Goal: Book appointment/travel/reservation

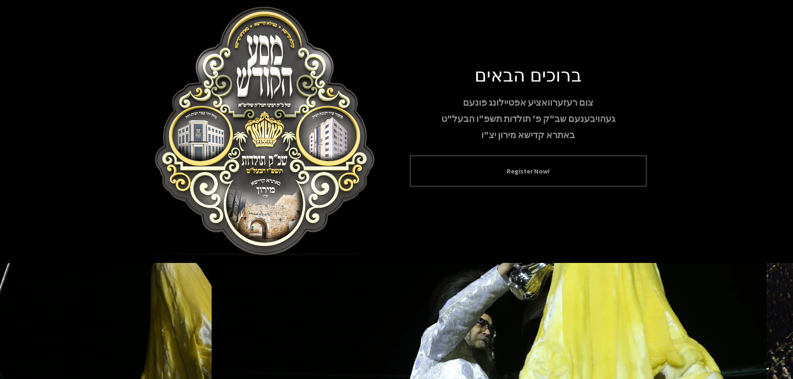
click at [568, 174] on button "Register Now!" at bounding box center [529, 171] width 216 height 10
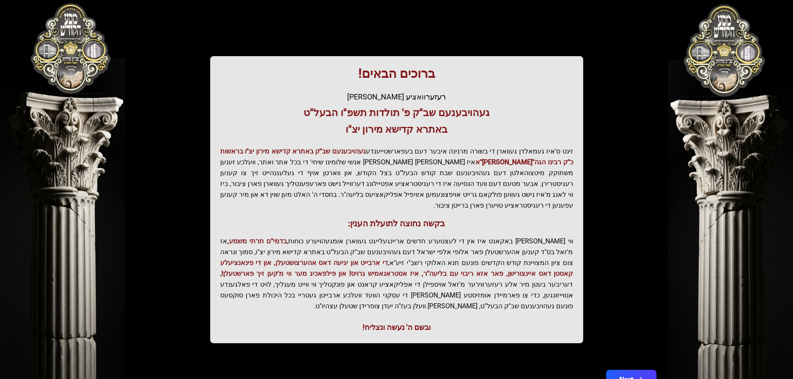
scroll to position [103, 0]
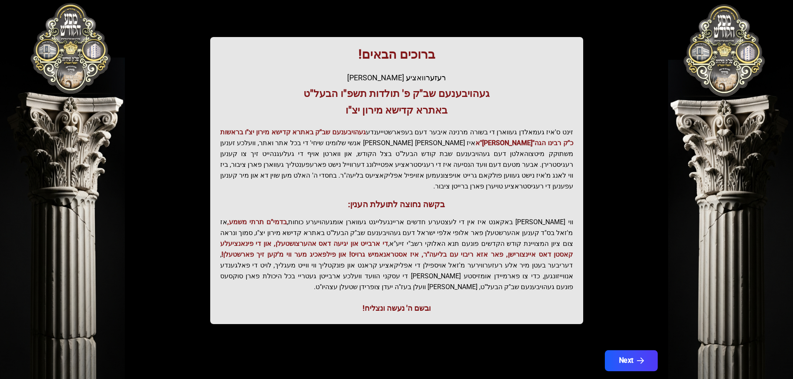
click at [639, 351] on button "Next" at bounding box center [631, 361] width 53 height 21
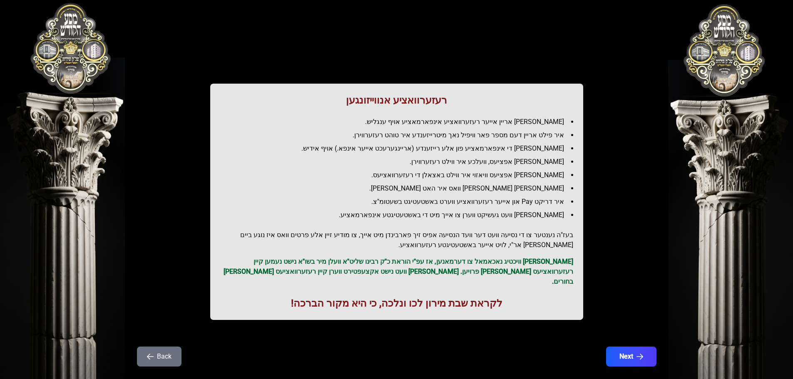
scroll to position [24, 0]
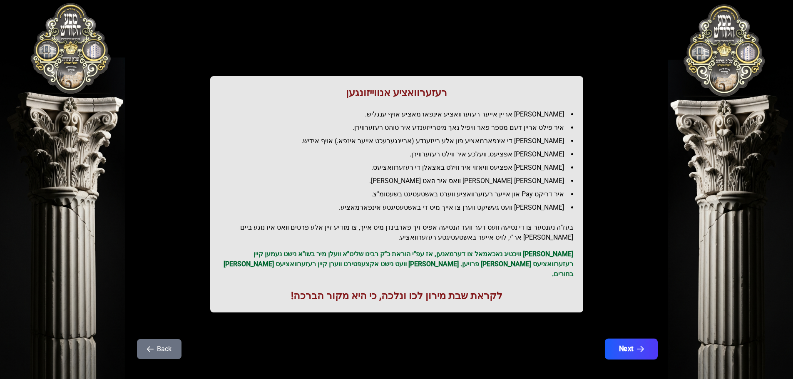
click at [632, 344] on button "Next" at bounding box center [631, 349] width 53 height 21
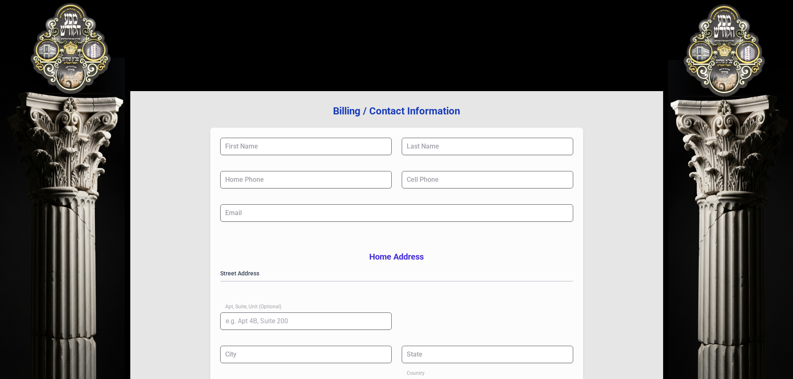
scroll to position [0, 0]
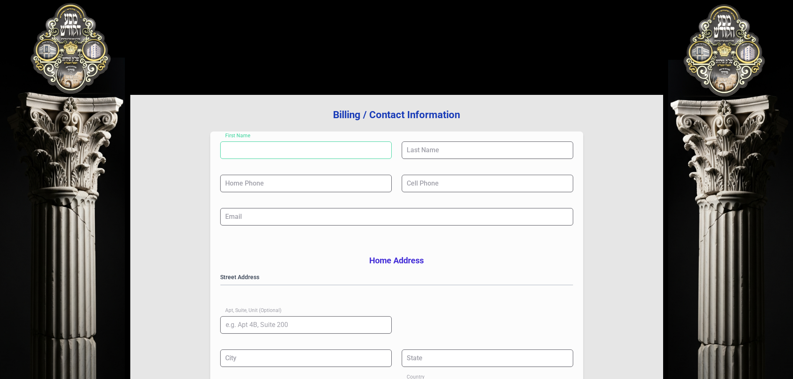
click at [374, 146] on input "First Name" at bounding box center [306, 150] width 172 height 17
type input "[PERSON_NAME]"
type input "linden"
type input "NJ"
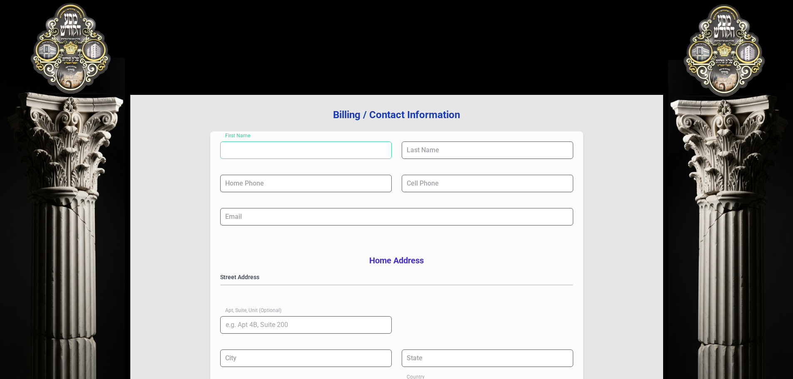
type input "07036"
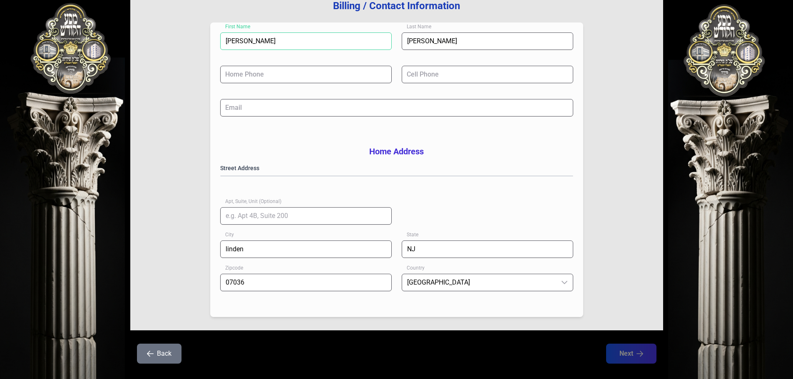
scroll to position [136, 0]
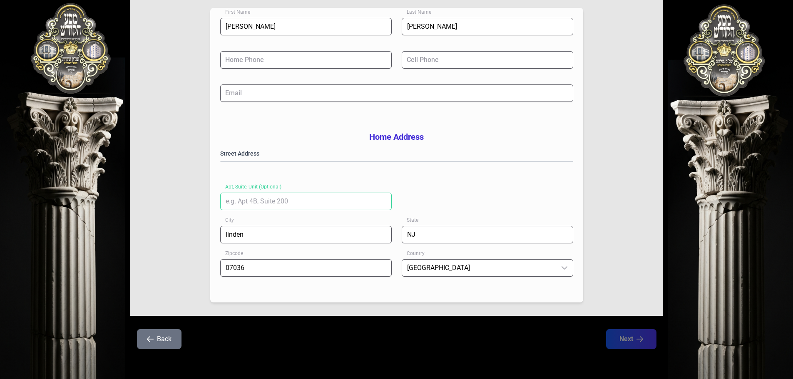
click at [344, 205] on input "Apt, Suite, Unit (Optional)" at bounding box center [306, 201] width 172 height 17
type input "1414 kp[ k"
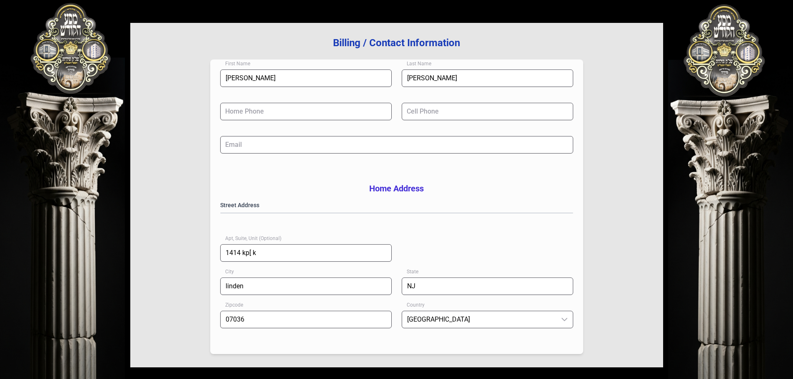
scroll to position [11, 0]
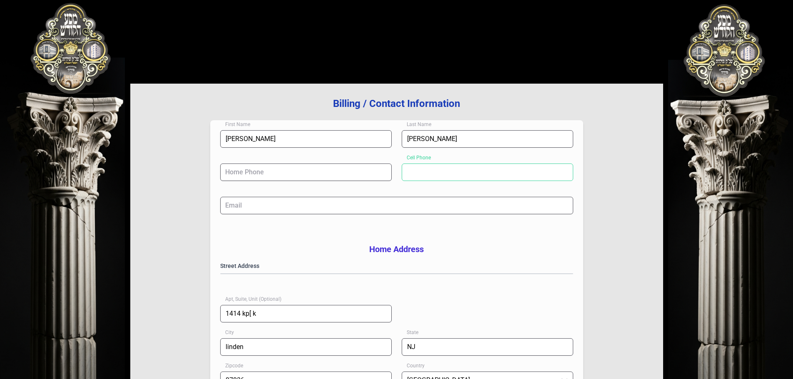
click at [444, 174] on input "Cell Phone" at bounding box center [488, 172] width 172 height 17
type input "[PHONE_NUMBER]"
click at [364, 209] on input "Email" at bounding box center [396, 205] width 353 height 17
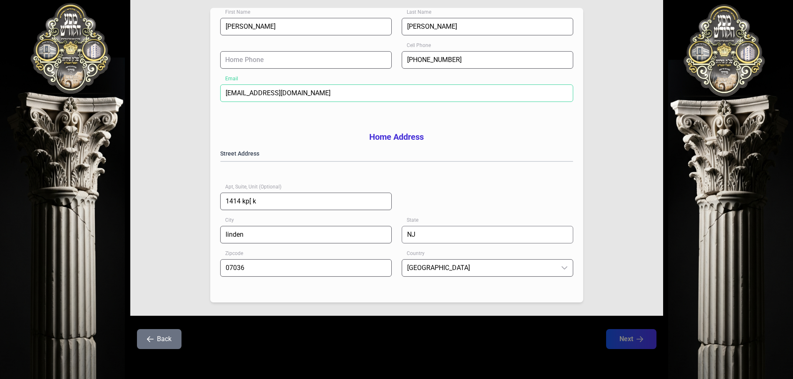
scroll to position [136, 0]
type input "[EMAIL_ADDRESS][DOMAIN_NAME]"
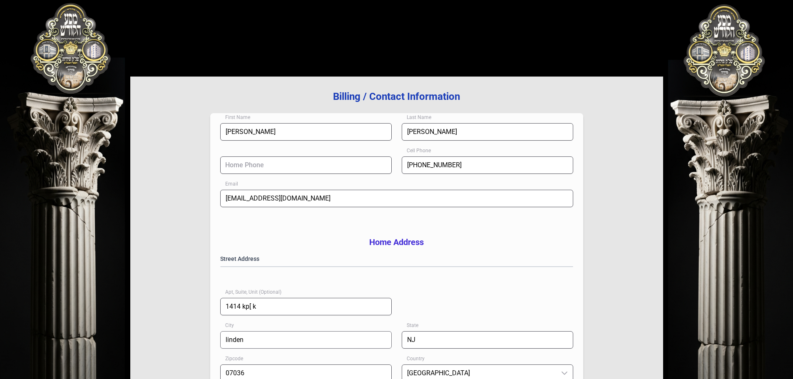
scroll to position [0, 0]
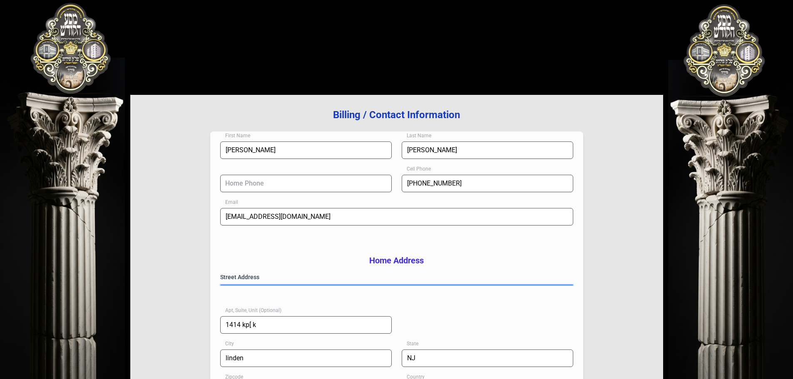
click at [221, 285] on gmp-place-autocomplete at bounding box center [221, 285] width 0 height 0
type input "Queens"
type input "NY"
type input "11355"
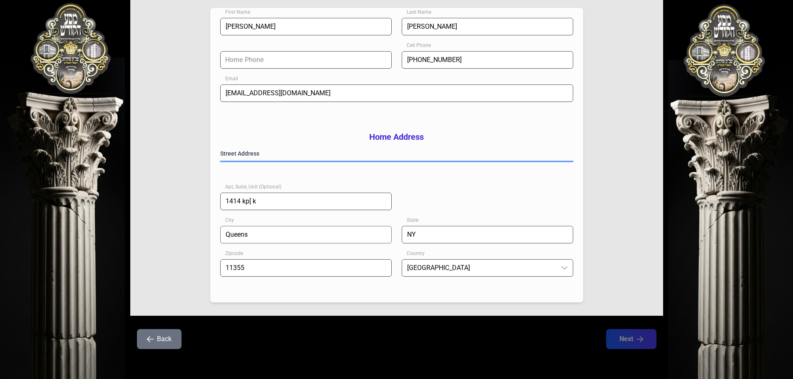
scroll to position [125, 0]
drag, startPoint x: 283, startPoint y: 214, endPoint x: 192, endPoint y: 214, distance: 91.2
click at [192, 214] on div "Billing / Contact Information First Name [PERSON_NAME] Last Name [PERSON_NAME] …" at bounding box center [396, 143] width 533 height 345
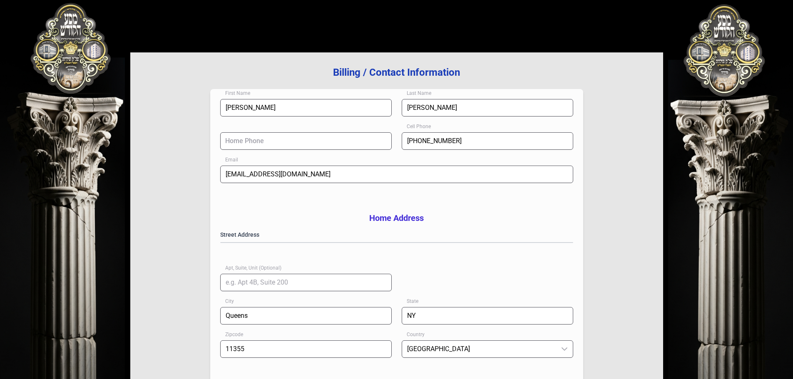
scroll to position [42, 0]
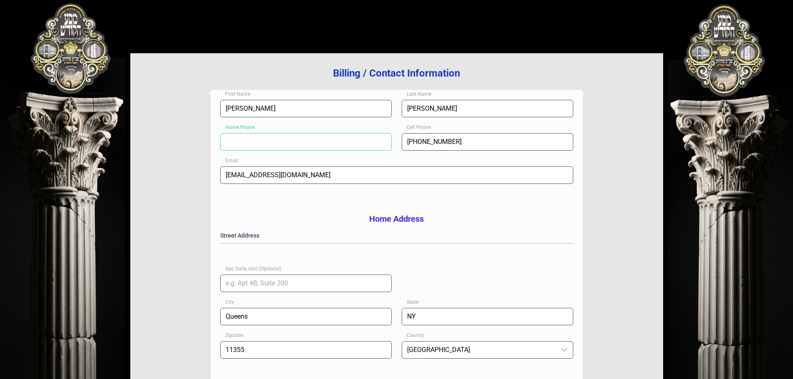
click at [316, 145] on input "Home Phone" at bounding box center [306, 141] width 172 height 17
type input "(999) 999-999"
click at [417, 199] on div "Email [EMAIL_ADDRESS][DOMAIN_NAME]" at bounding box center [396, 183] width 353 height 33
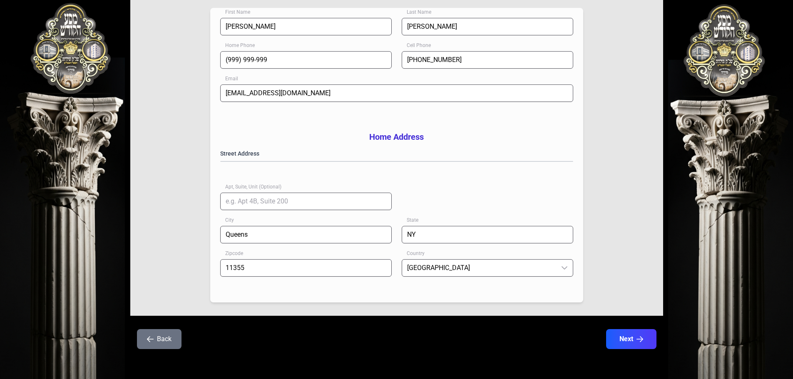
scroll to position [136, 0]
click at [626, 338] on button "Next" at bounding box center [631, 339] width 53 height 21
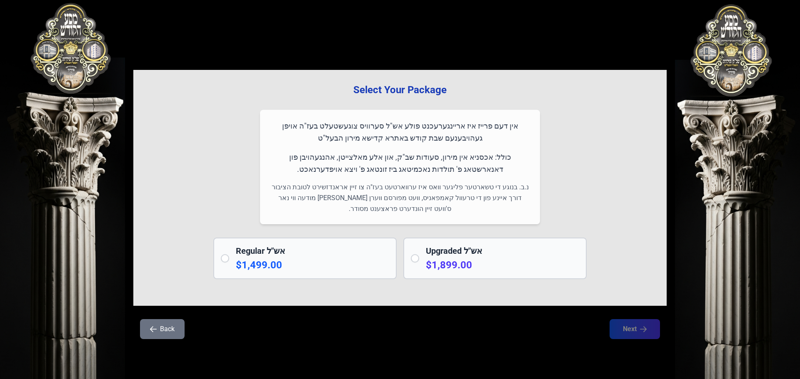
click at [452, 249] on h2 "Upgraded אש"ל" at bounding box center [502, 251] width 153 height 12
radio input "true"
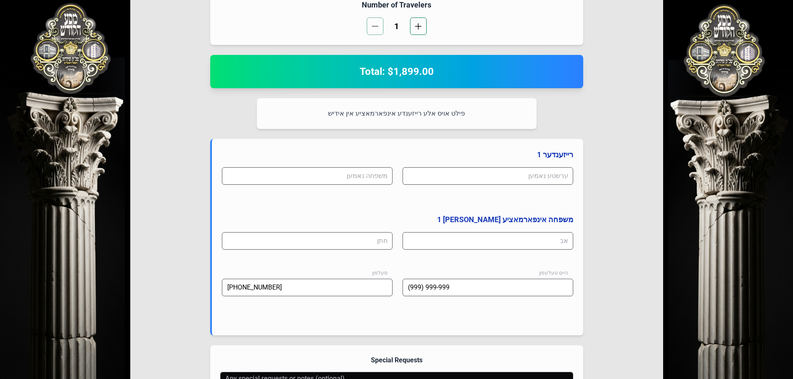
scroll to position [303, 0]
